Goal: Communication & Community: Answer question/provide support

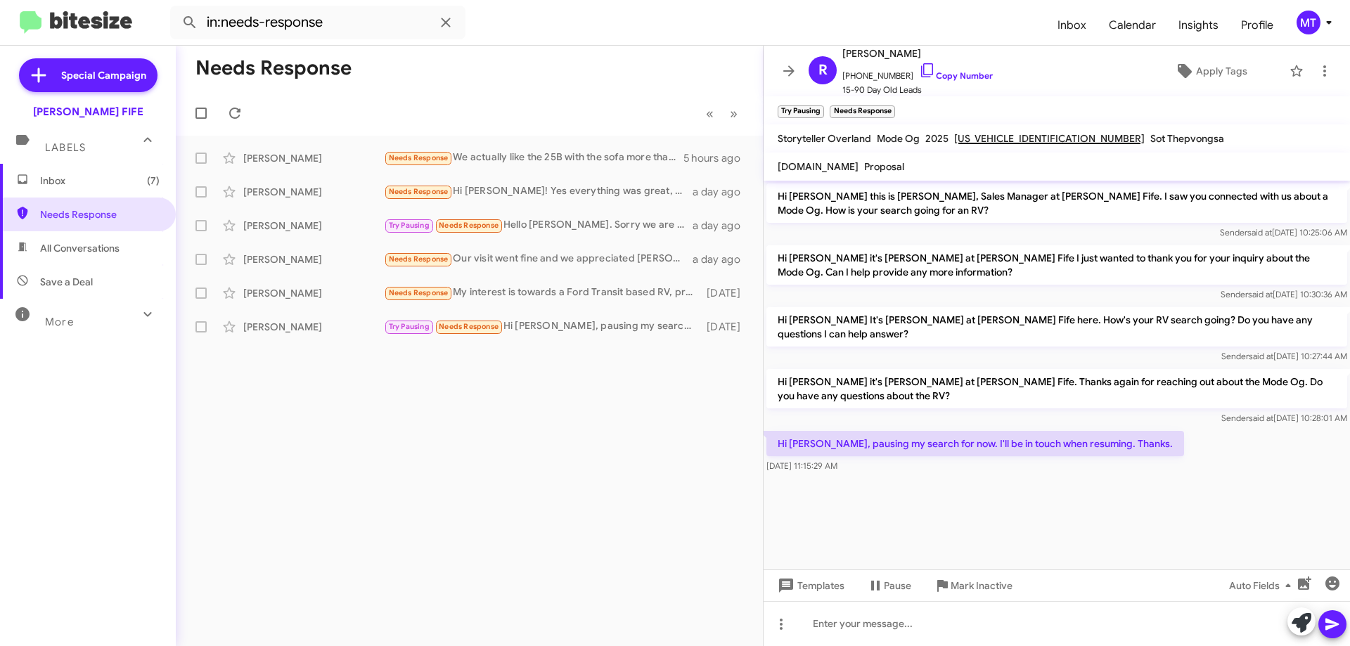
click at [85, 214] on span "Needs Response" at bounding box center [100, 214] width 120 height 14
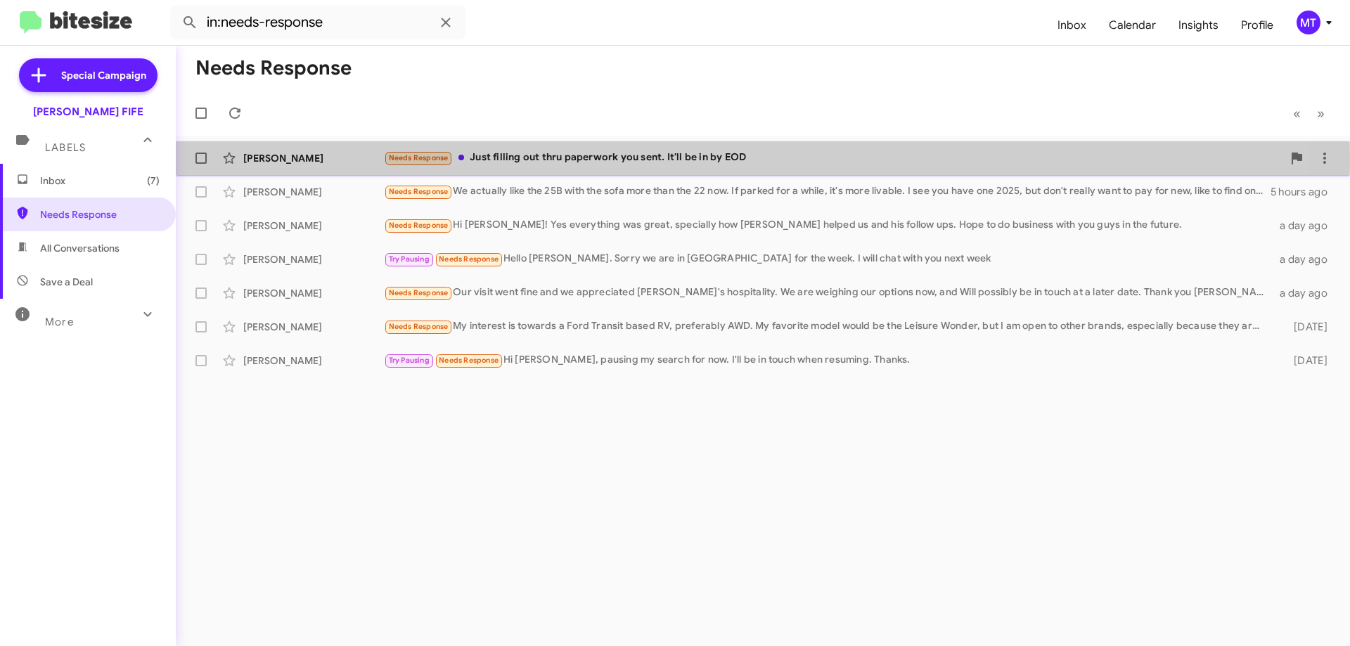
click at [615, 160] on div "Needs Response Just filling out thru paperwork you sent. It'll be in by EOD" at bounding box center [833, 158] width 899 height 16
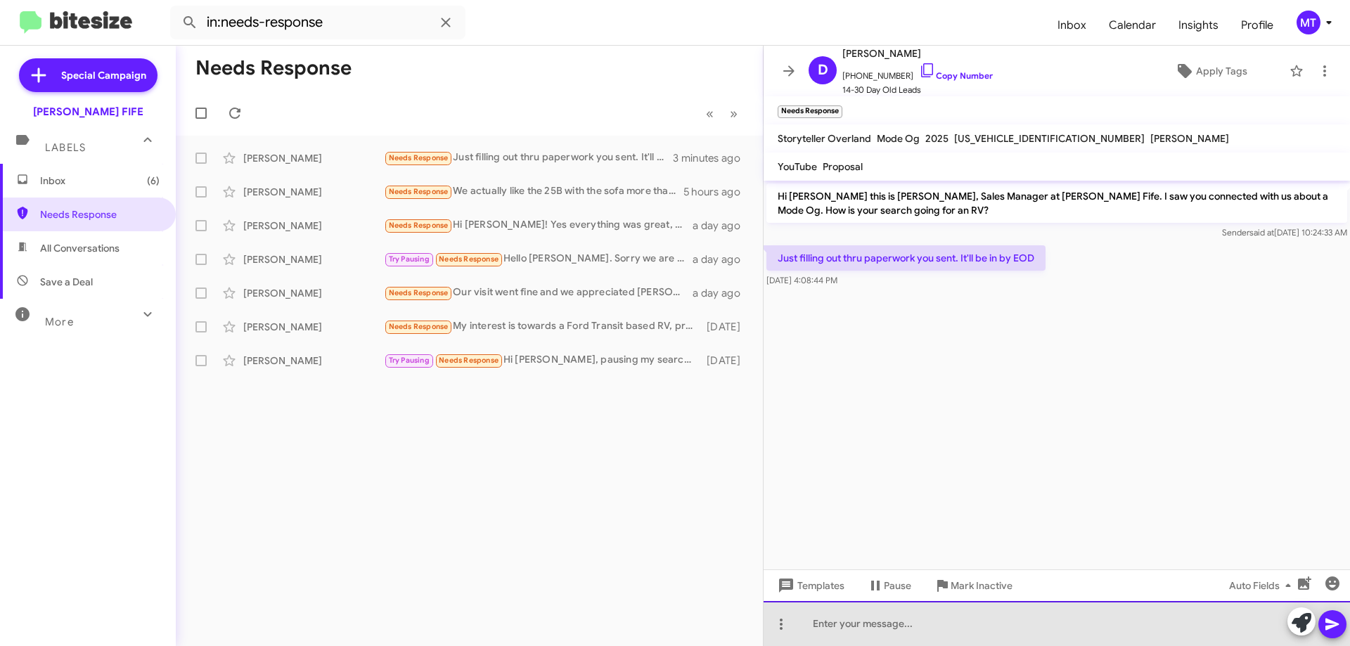
click at [834, 623] on div at bounding box center [1057, 623] width 586 height 45
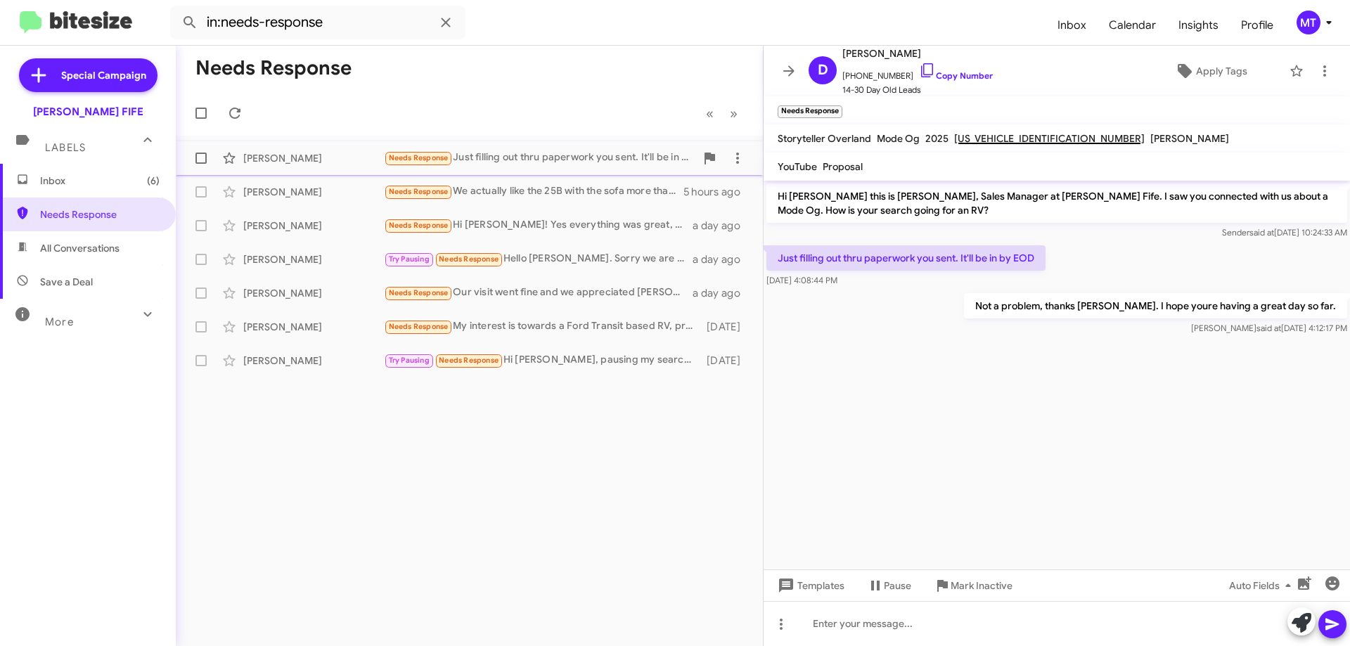
click at [325, 157] on div "[PERSON_NAME]" at bounding box center [313, 158] width 141 height 14
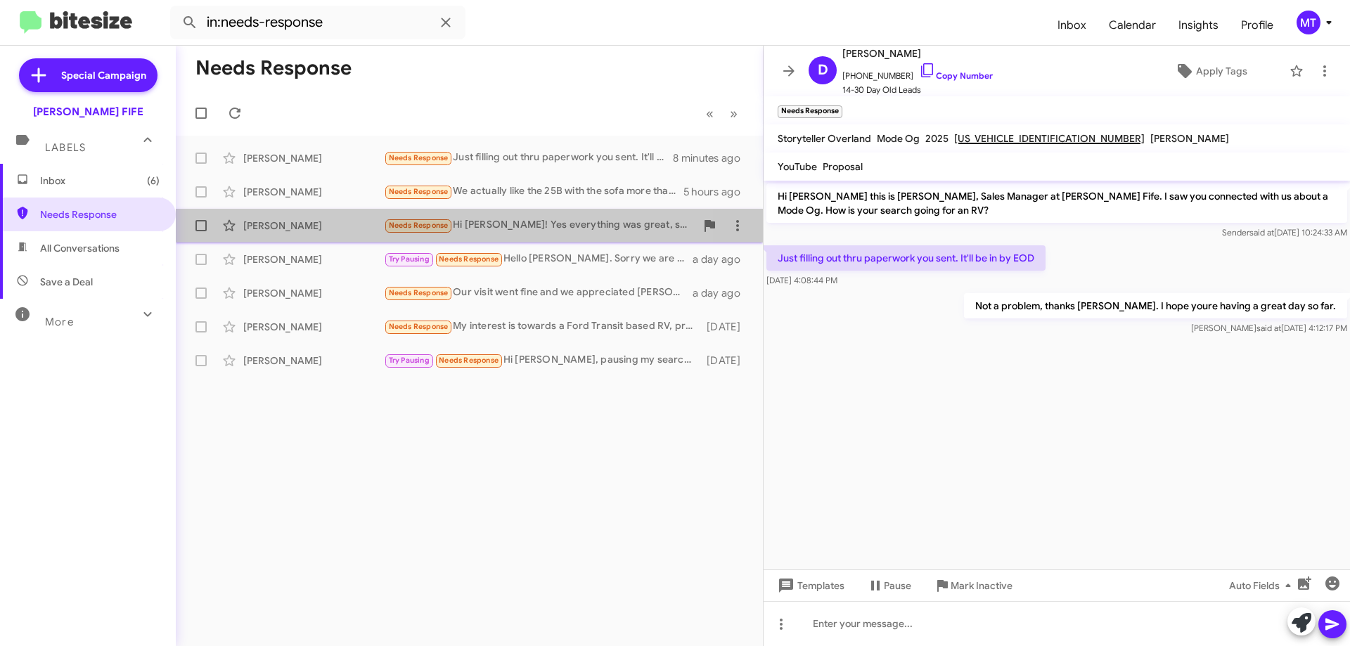
click at [292, 210] on span "[PERSON_NAME] Needs Response Hi [PERSON_NAME]! Yes everything was great, specia…" at bounding box center [469, 226] width 587 height 34
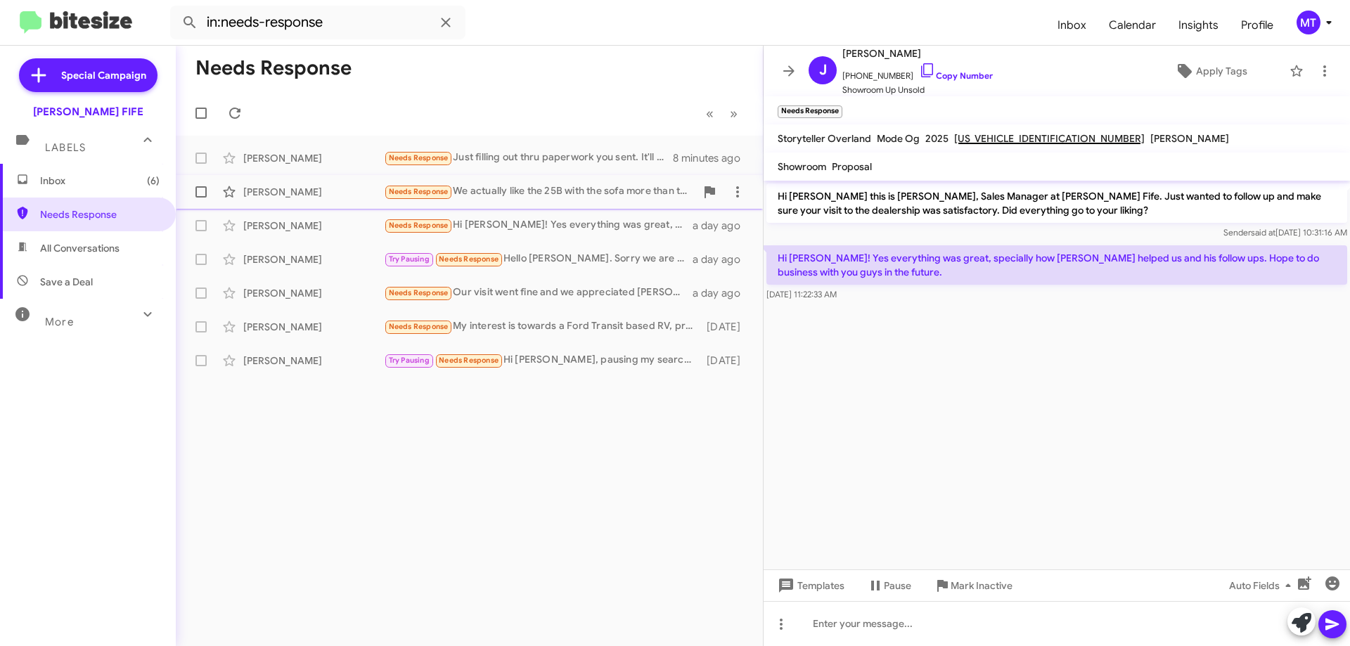
click at [302, 200] on div "[PERSON_NAME] Needs Response We actually like the 25B with the sofa more than t…" at bounding box center [469, 192] width 565 height 28
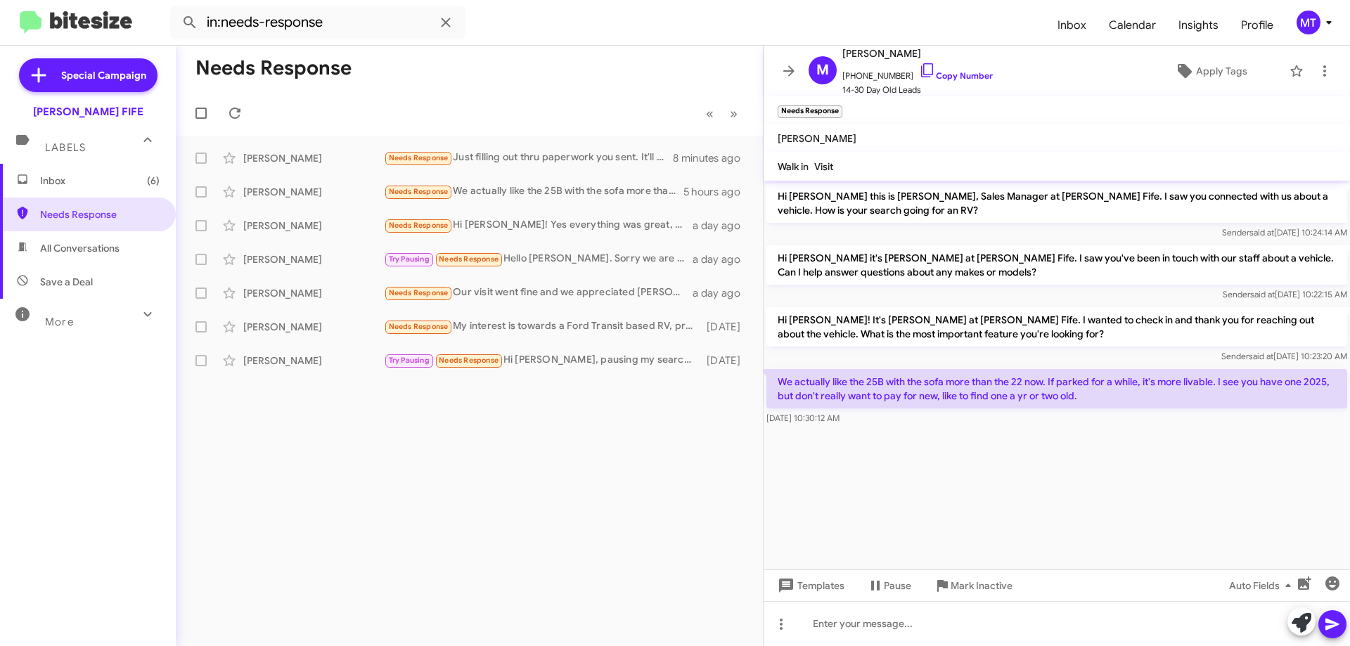
click at [987, 401] on p "We actually like the 25B with the sofa more than the 22 now. If parked for a wh…" at bounding box center [1056, 388] width 581 height 39
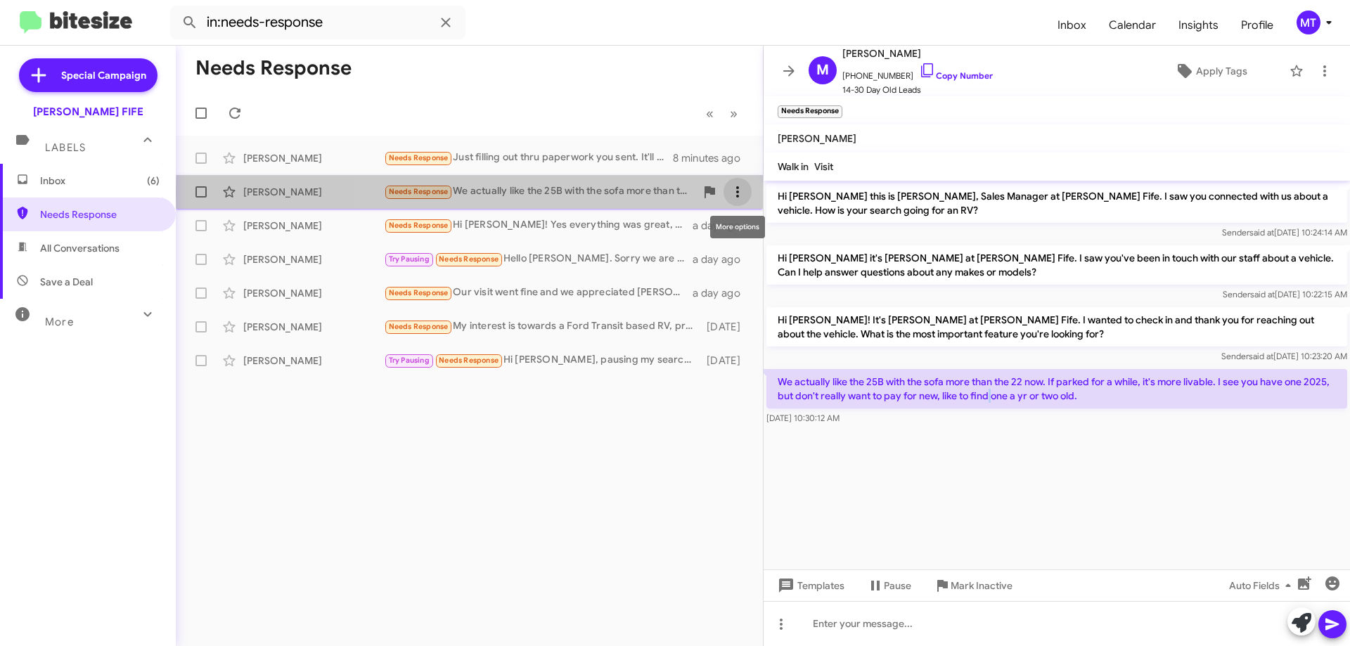
click at [740, 193] on icon at bounding box center [737, 192] width 17 height 17
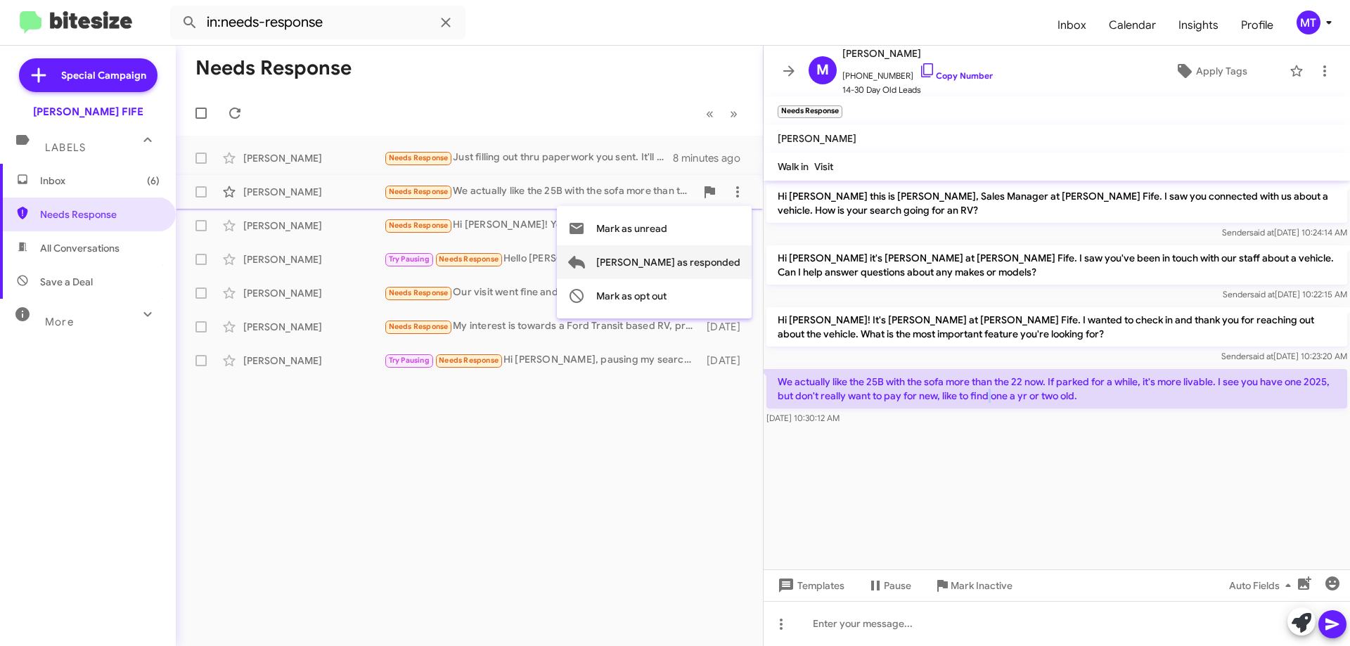
click at [710, 262] on span "[PERSON_NAME] as responded" at bounding box center [668, 262] width 144 height 34
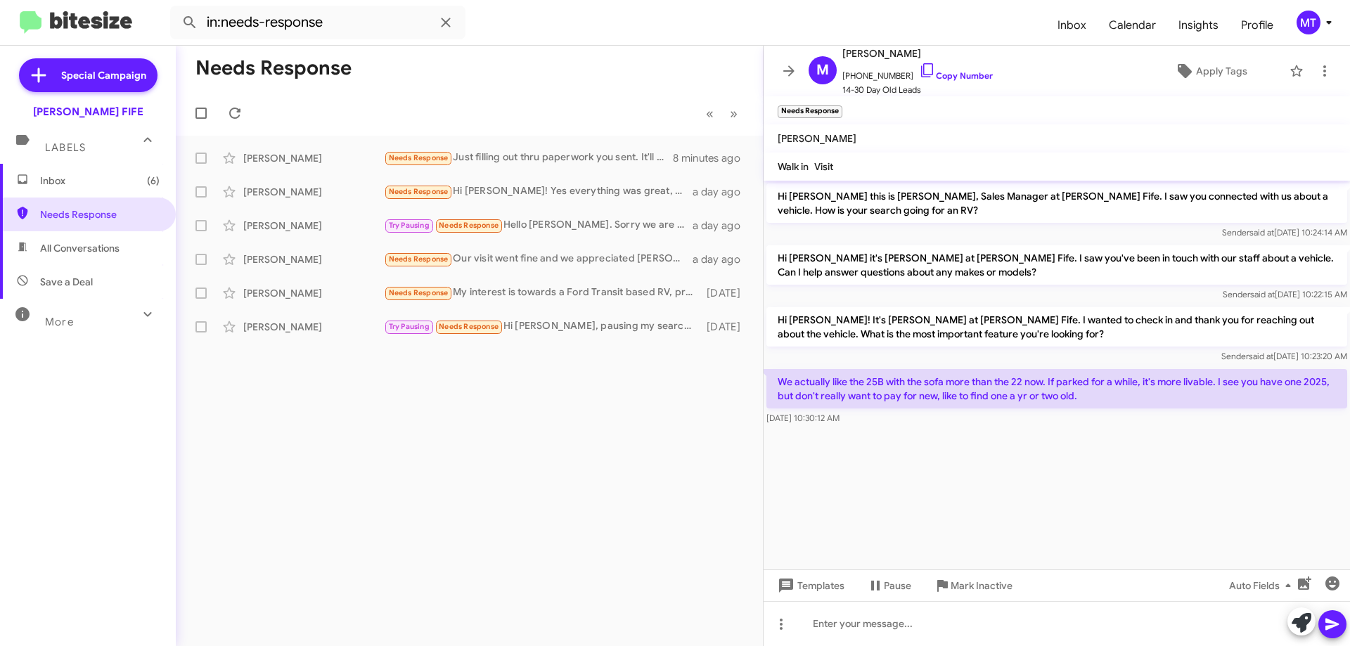
click at [572, 419] on div "Needs Response « Previous » Next [PERSON_NAME] Needs Response Just filling out …" at bounding box center [469, 346] width 587 height 600
click at [738, 328] on icon at bounding box center [737, 326] width 3 height 11
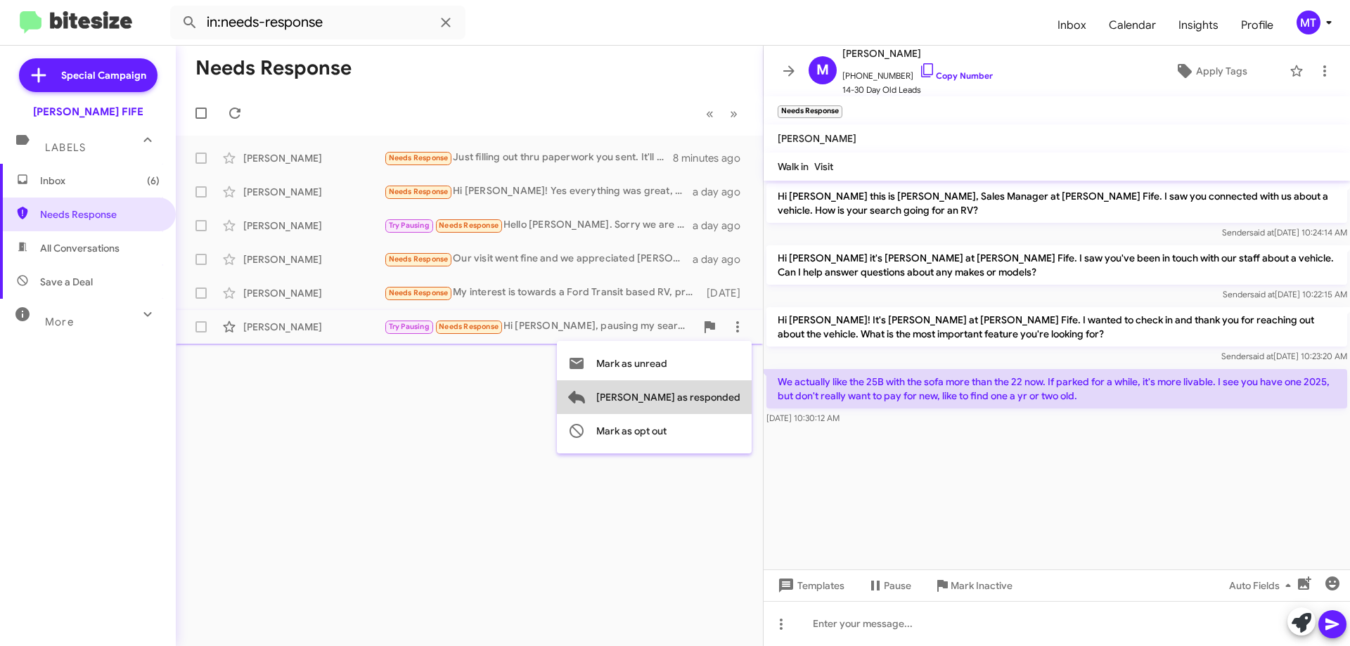
click at [717, 392] on span "[PERSON_NAME] as responded" at bounding box center [668, 397] width 144 height 34
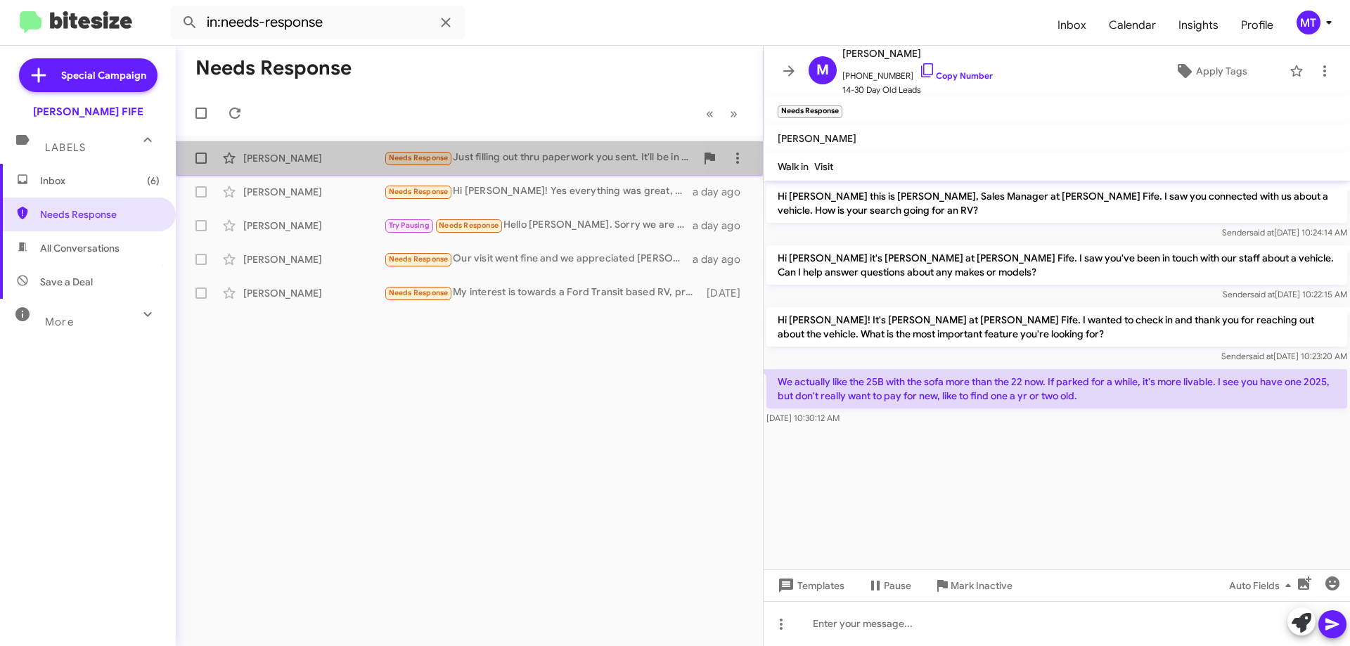
click at [288, 157] on div "[PERSON_NAME]" at bounding box center [313, 158] width 141 height 14
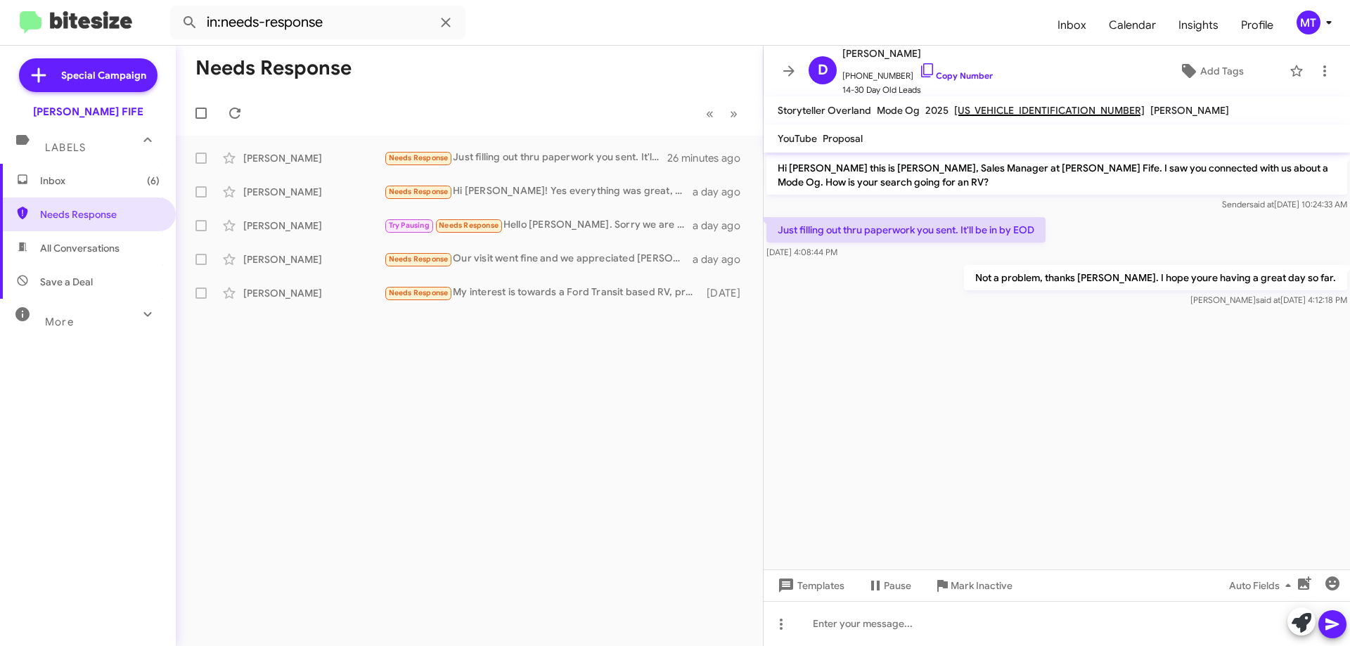
click at [1002, 401] on cdk-virtual-scroll-viewport "Hi [PERSON_NAME] this is [PERSON_NAME], Sales Manager at [PERSON_NAME] Fife. I …" at bounding box center [1057, 361] width 586 height 417
click at [988, 385] on cdk-virtual-scroll-viewport "Hi [PERSON_NAME] this is [PERSON_NAME], Sales Manager at [PERSON_NAME] Fife. I …" at bounding box center [1057, 361] width 586 height 417
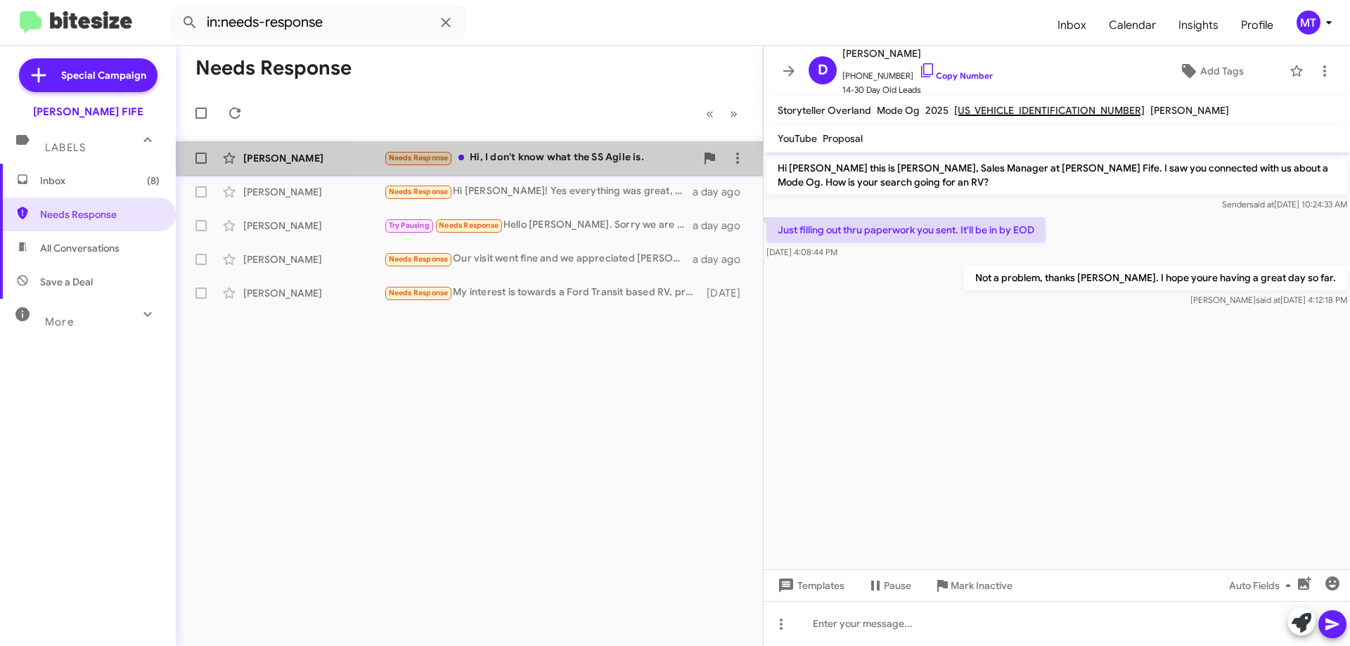
click at [560, 161] on div "Needs Response Hi, I don't know what the SS Agile is." at bounding box center [539, 158] width 311 height 16
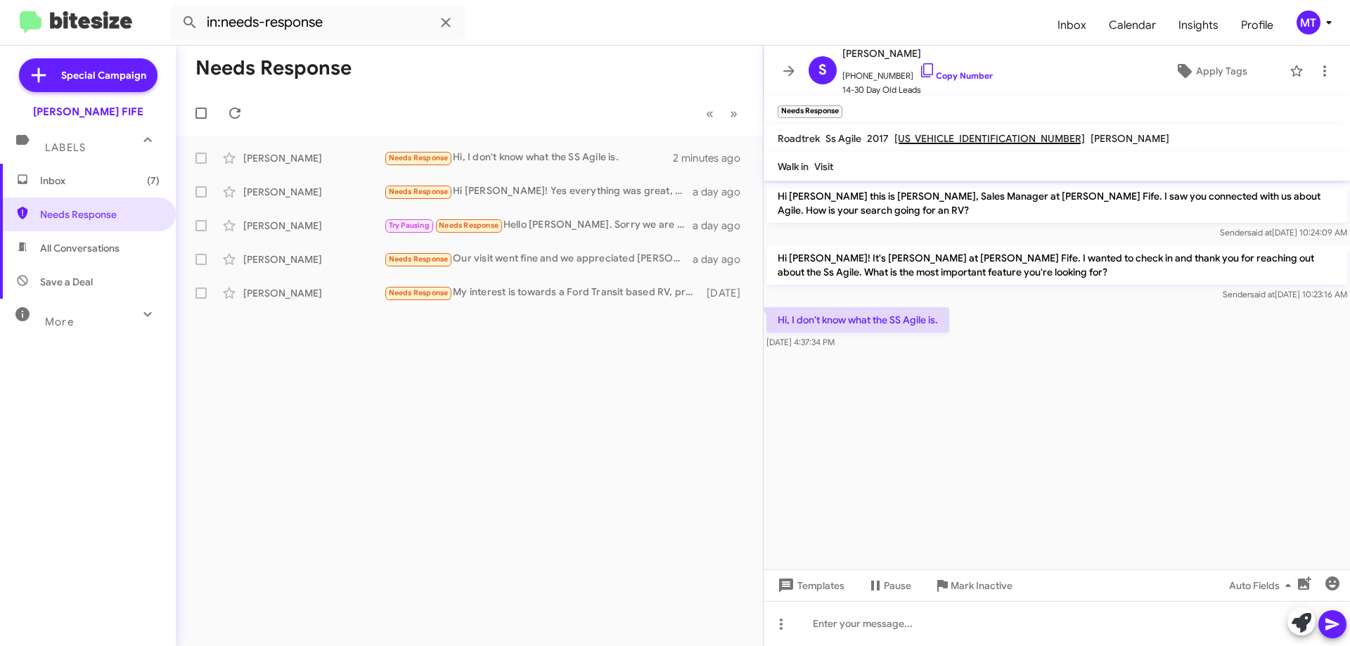
click at [975, 406] on cdk-virtual-scroll-viewport "Hi [PERSON_NAME] this is [PERSON_NAME], Sales Manager at [PERSON_NAME] Fife. I …" at bounding box center [1057, 375] width 586 height 389
click at [956, 79] on link "Copy Number" at bounding box center [956, 75] width 74 height 11
